Goal: Find specific page/section: Find specific page/section

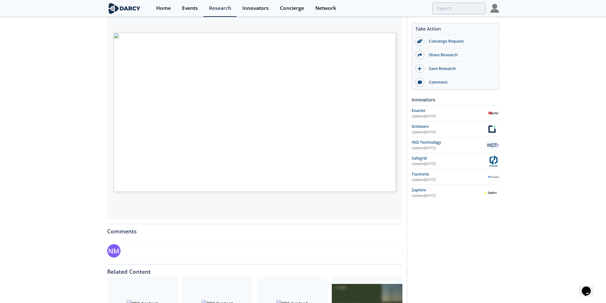
scroll to position [112, 0]
click at [423, 175] on div "Toumetis" at bounding box center [449, 174] width 76 height 6
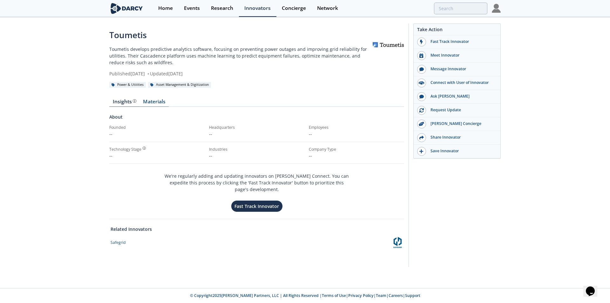
click at [155, 102] on link "Materials" at bounding box center [154, 103] width 29 height 8
